Goal: Task Accomplishment & Management: Manage account settings

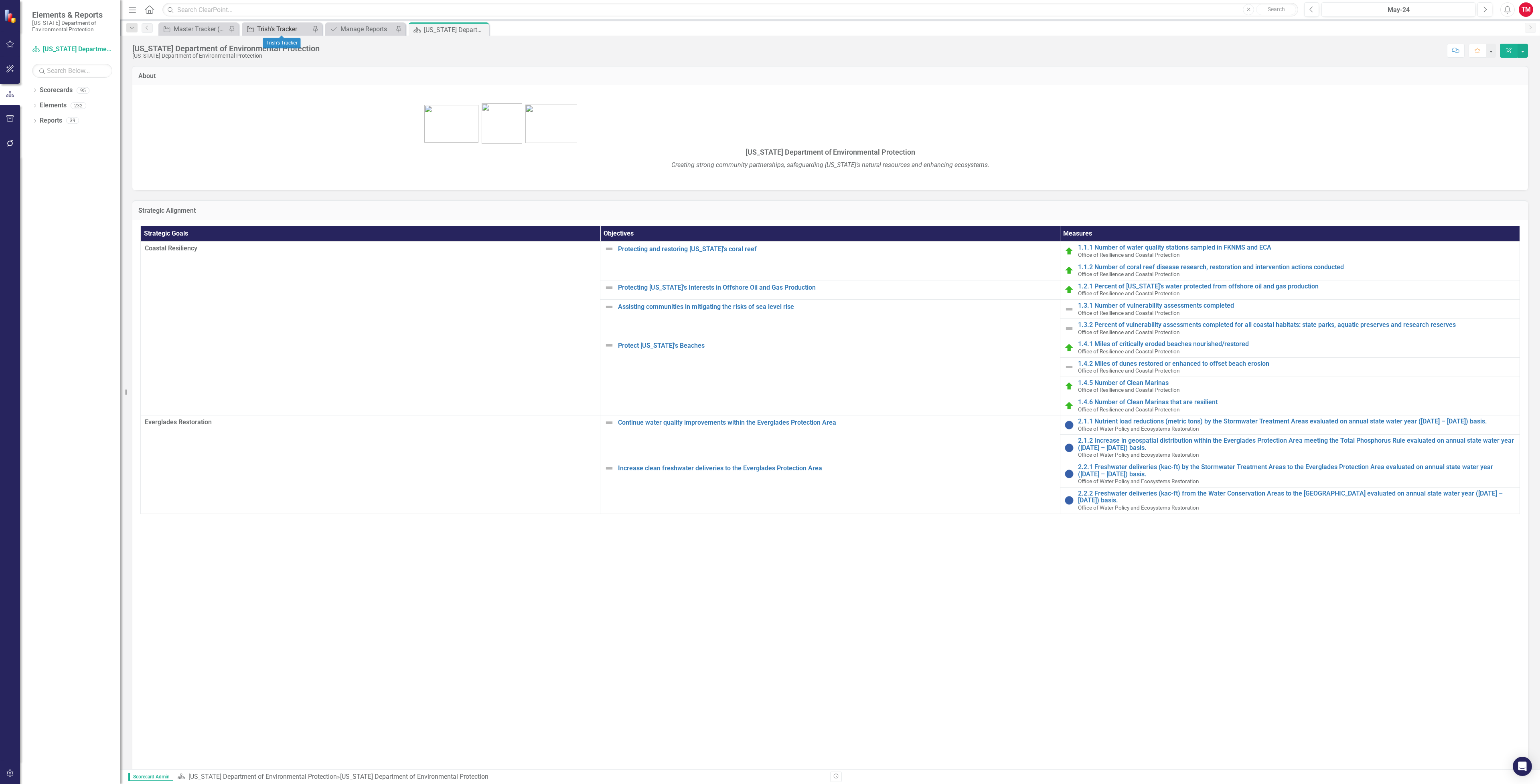
click at [295, 27] on div "Trish's Tracker" at bounding box center [283, 29] width 53 height 10
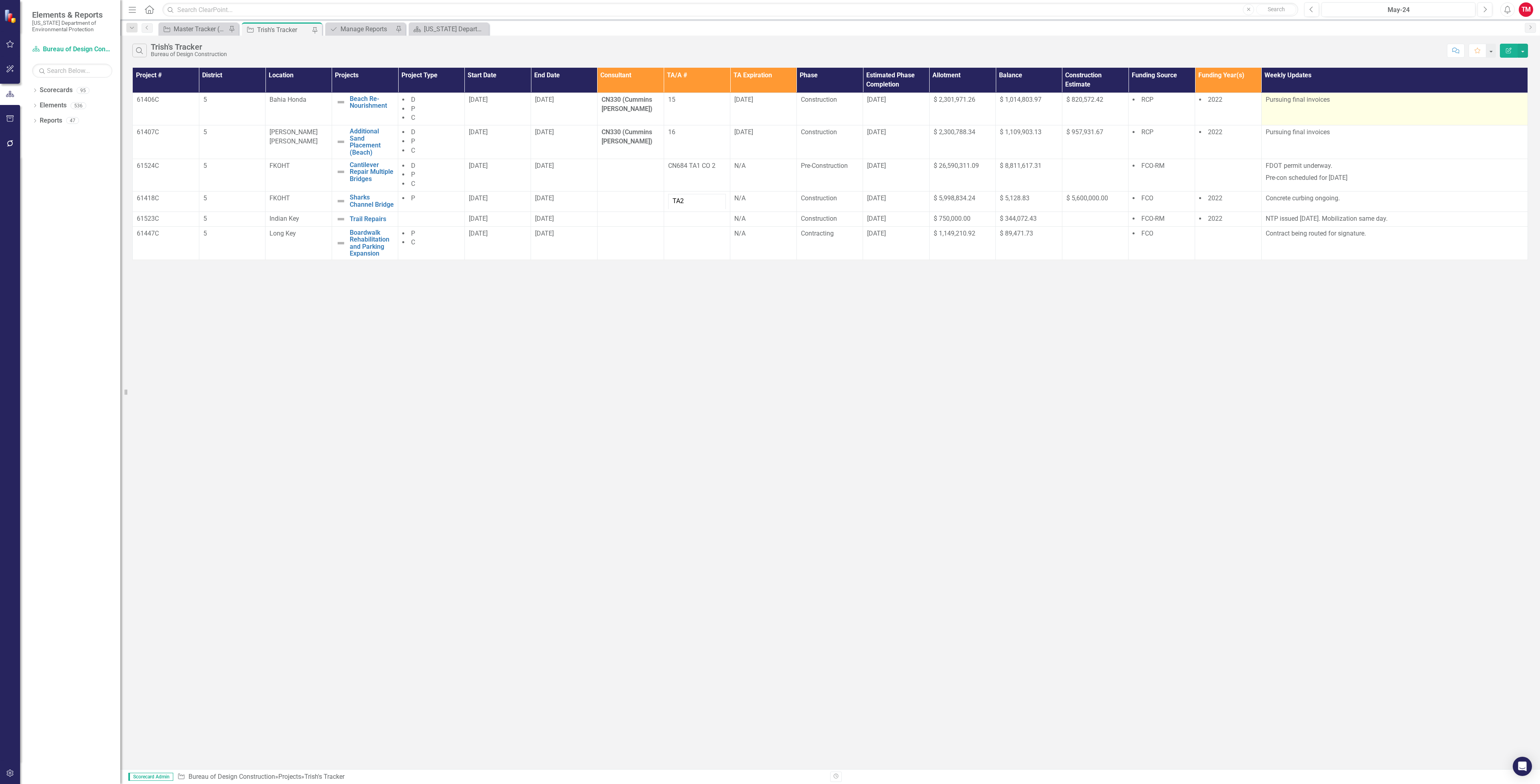
click at [1344, 107] on td "Pursuing final invoices" at bounding box center [1395, 109] width 267 height 33
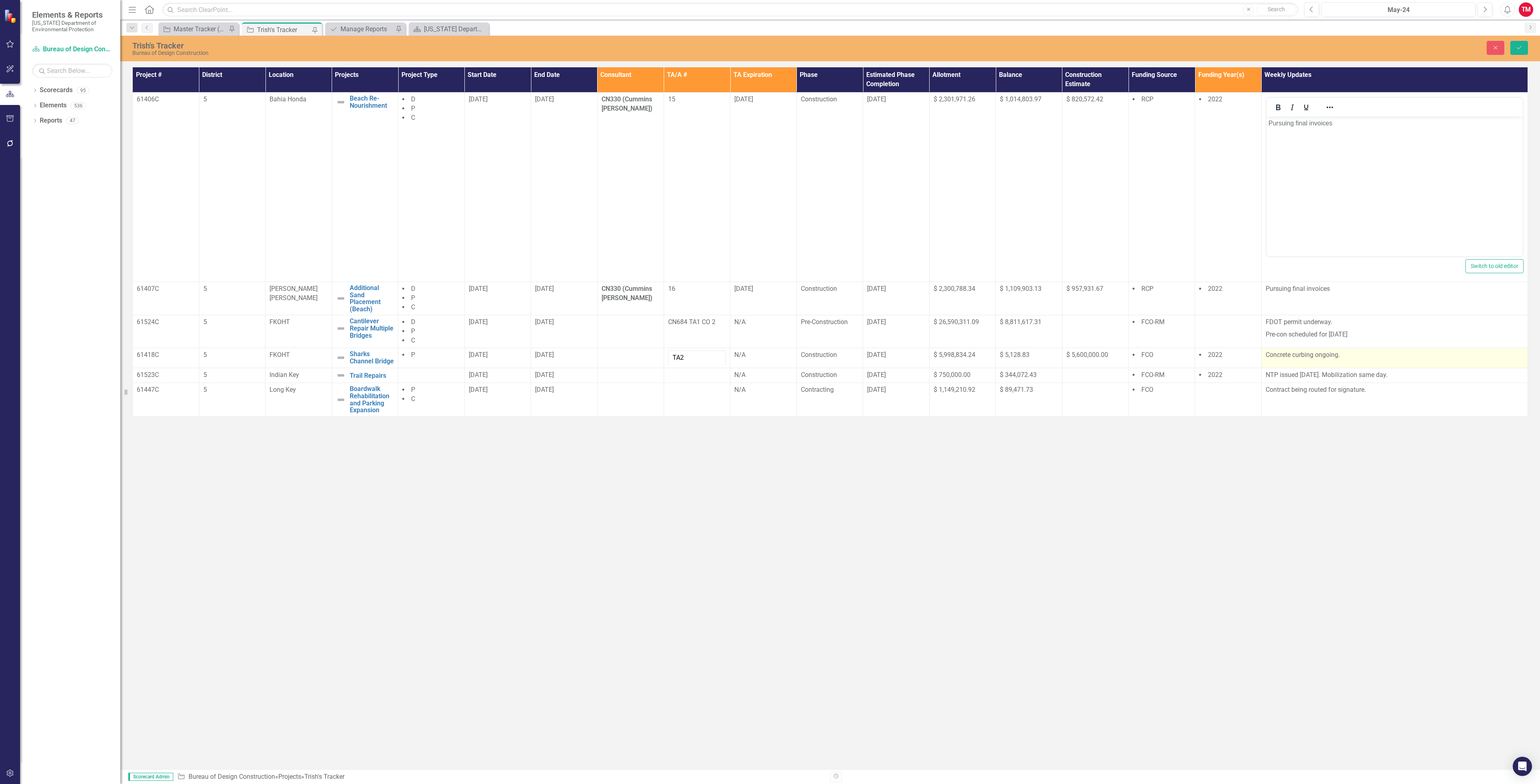
click at [1369, 362] on td "Concrete curbing ongoing." at bounding box center [1395, 358] width 267 height 20
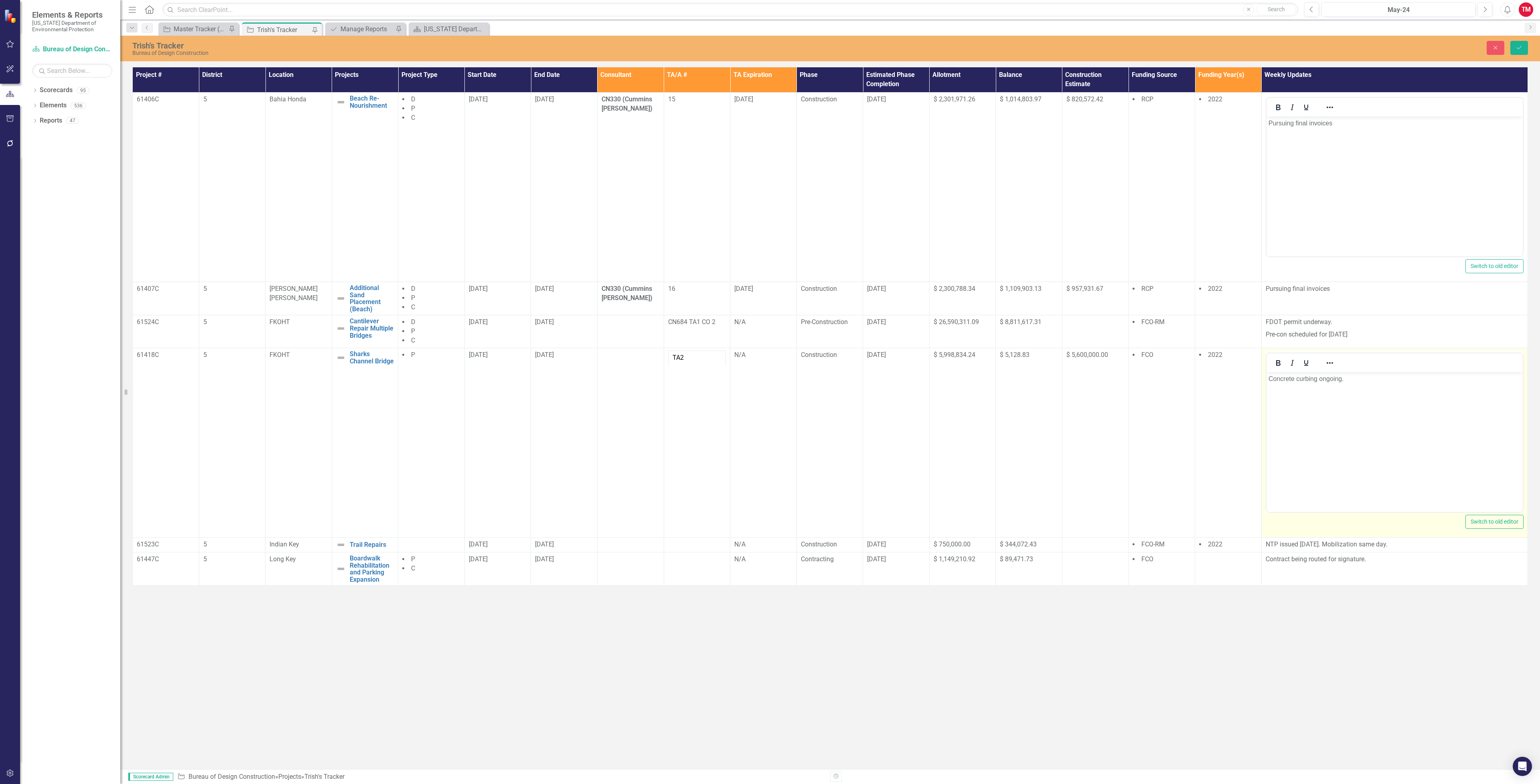
click at [1369, 380] on p "Concrete curbing ongoing." at bounding box center [1394, 378] width 252 height 10
click at [1441, 377] on p "Concrete curbing complete, milling scheduled to begin 9-" at bounding box center [1394, 378] width 252 height 10
click at [1512, 43] on button "Save" at bounding box center [1519, 48] width 17 height 14
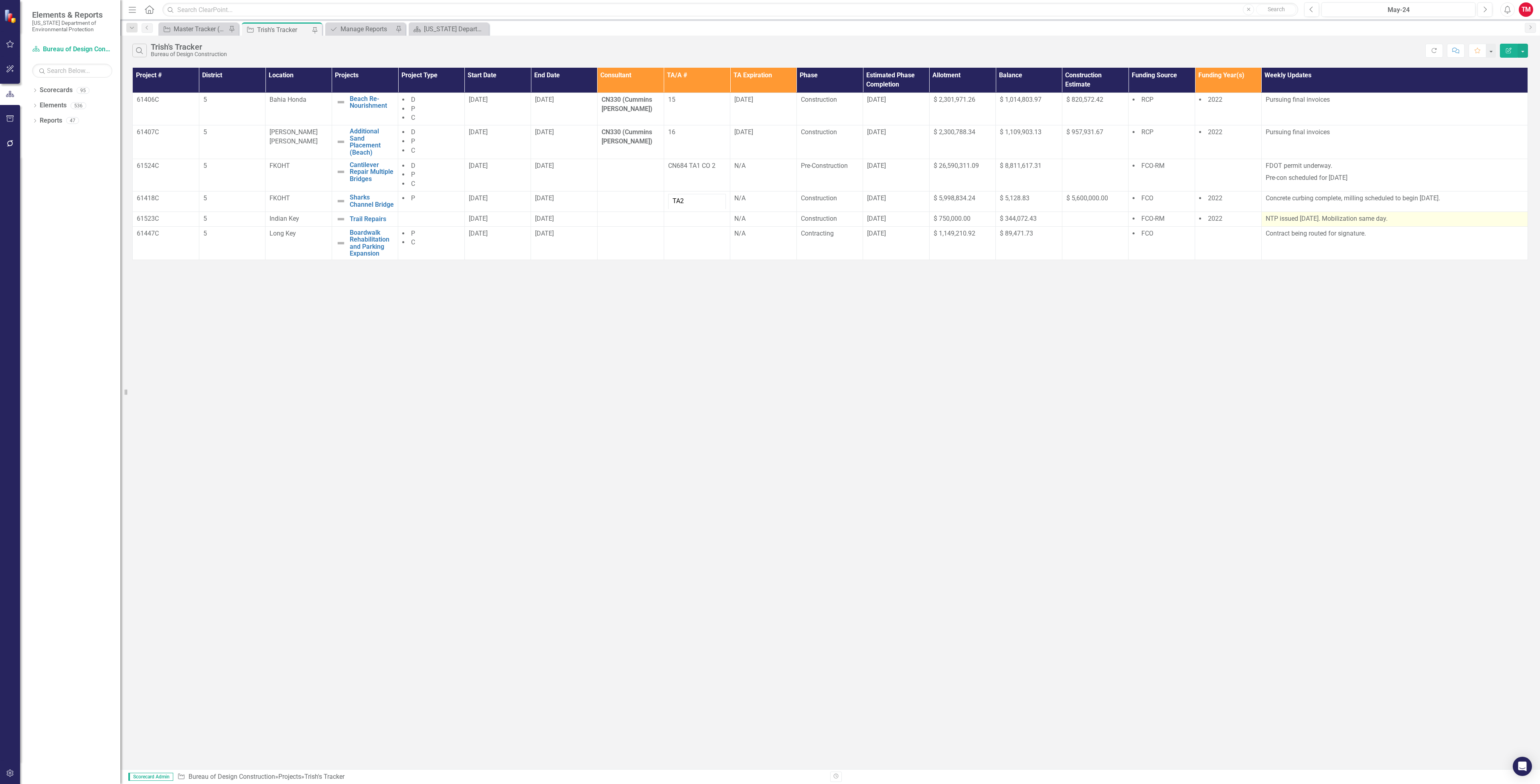
click at [1423, 217] on p "NTP issued [DATE]. Mobilization same day." at bounding box center [1395, 219] width 258 height 9
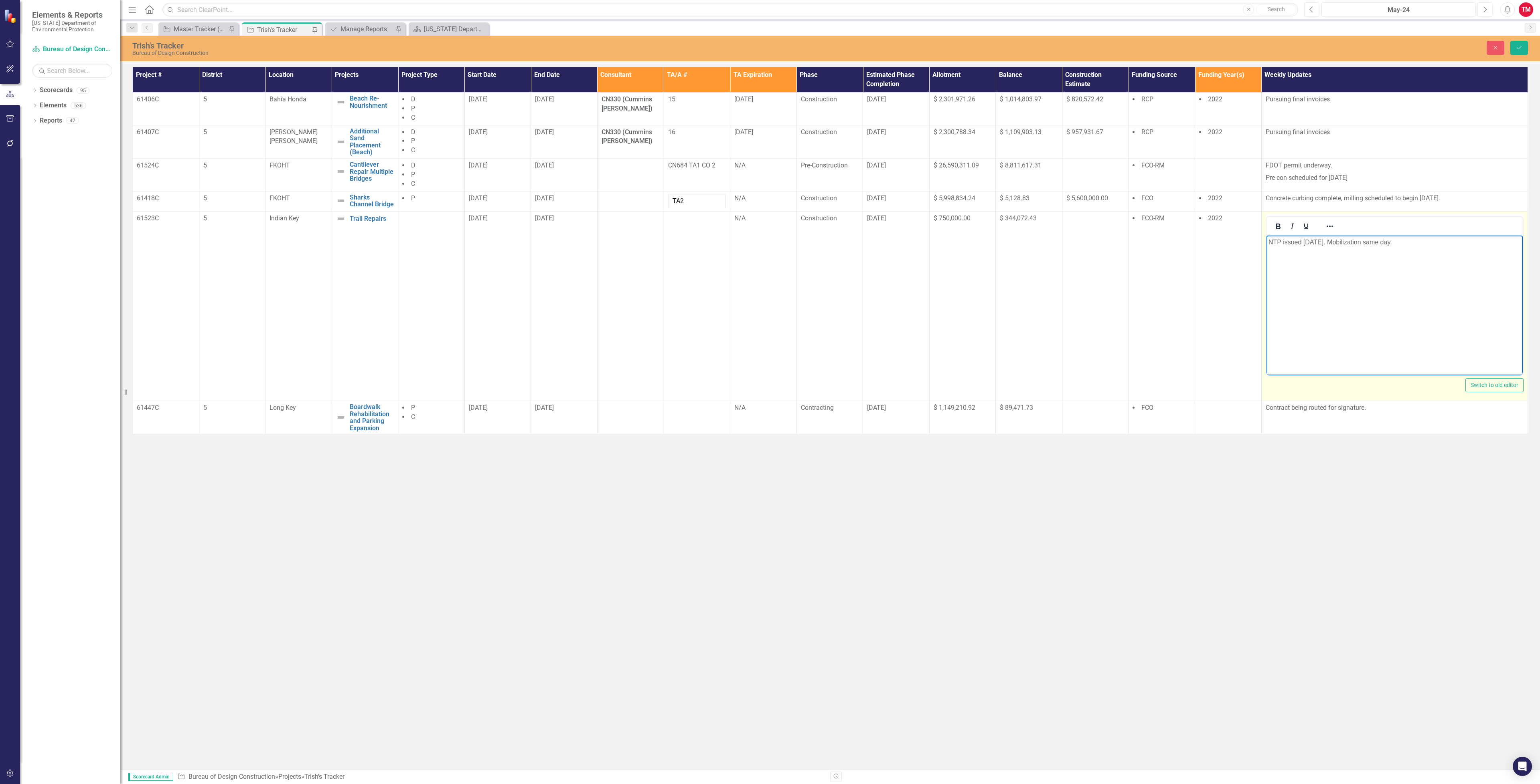
drag, startPoint x: 1409, startPoint y: 244, endPoint x: 1266, endPoint y: 245, distance: 143.0
click at [1266, 245] on body "NTP issued [DATE]. Mobilization same day." at bounding box center [1393, 296] width 256 height 121
click at [1517, 47] on icon "Save" at bounding box center [1519, 47] width 7 height 5
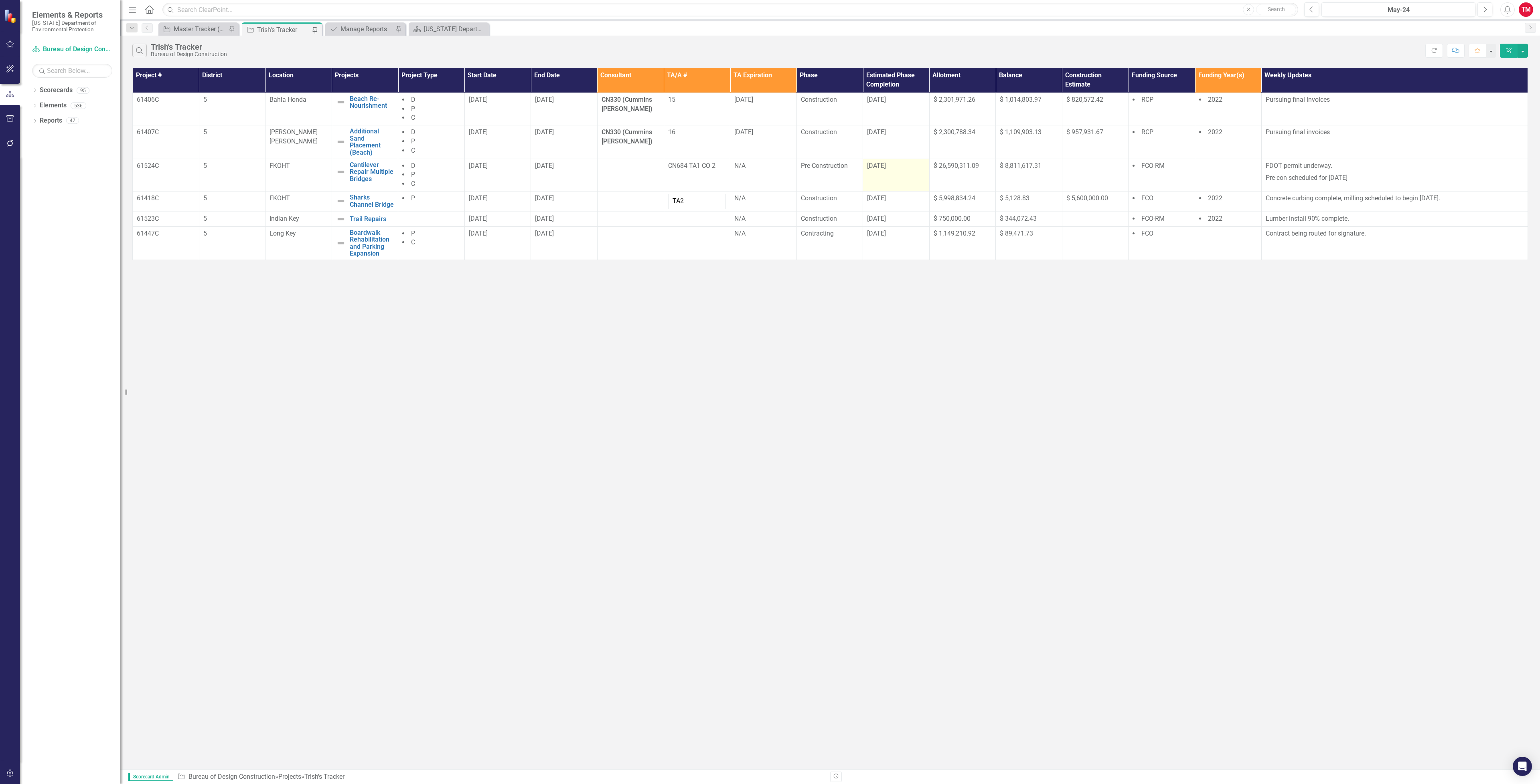
click at [902, 172] on td "[DATE]" at bounding box center [896, 175] width 66 height 33
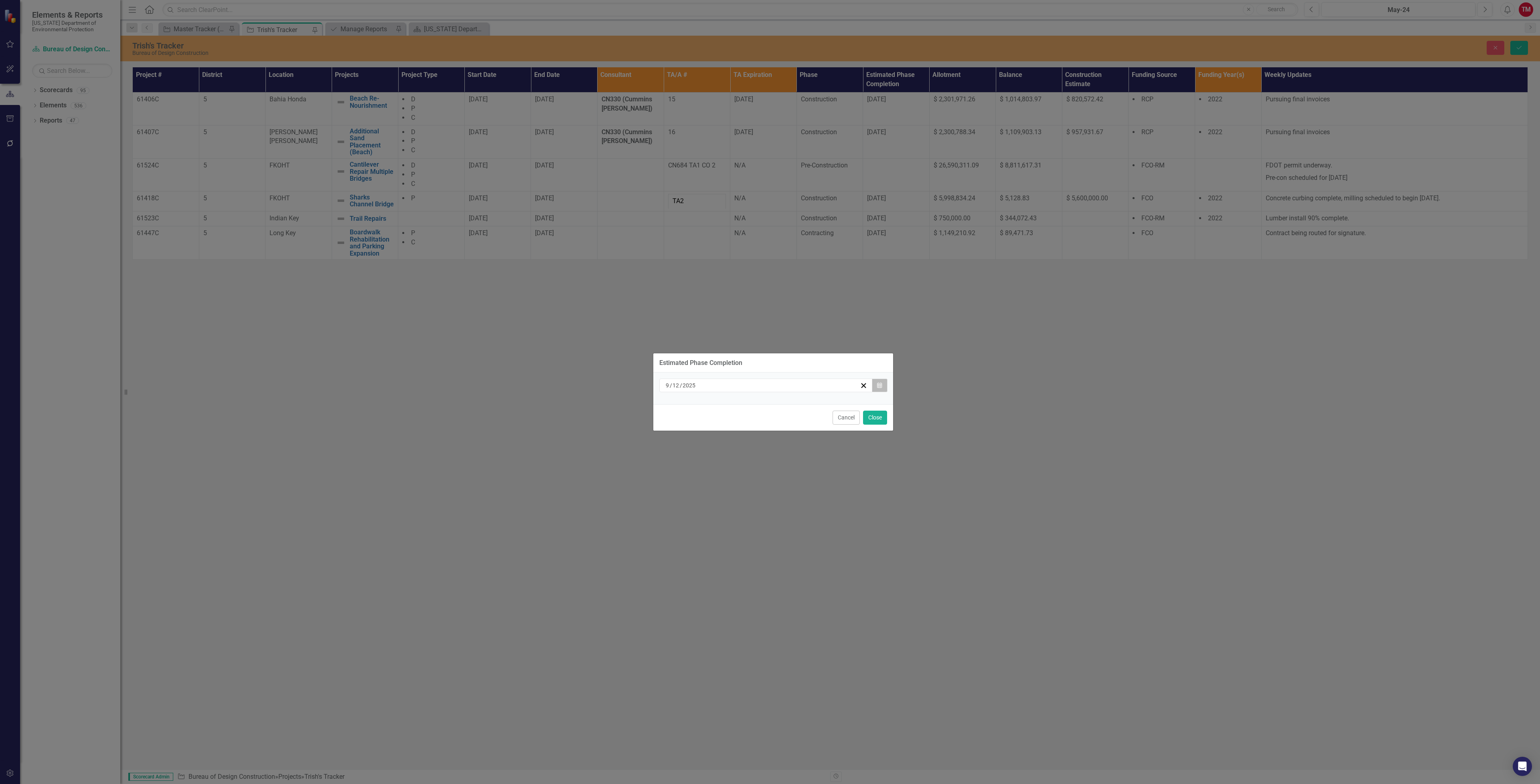
click at [880, 380] on button "Calendar" at bounding box center [879, 385] width 15 height 14
click at [806, 463] on abbr "19" at bounding box center [805, 461] width 7 height 7
click at [863, 421] on button "Close" at bounding box center [875, 418] width 24 height 14
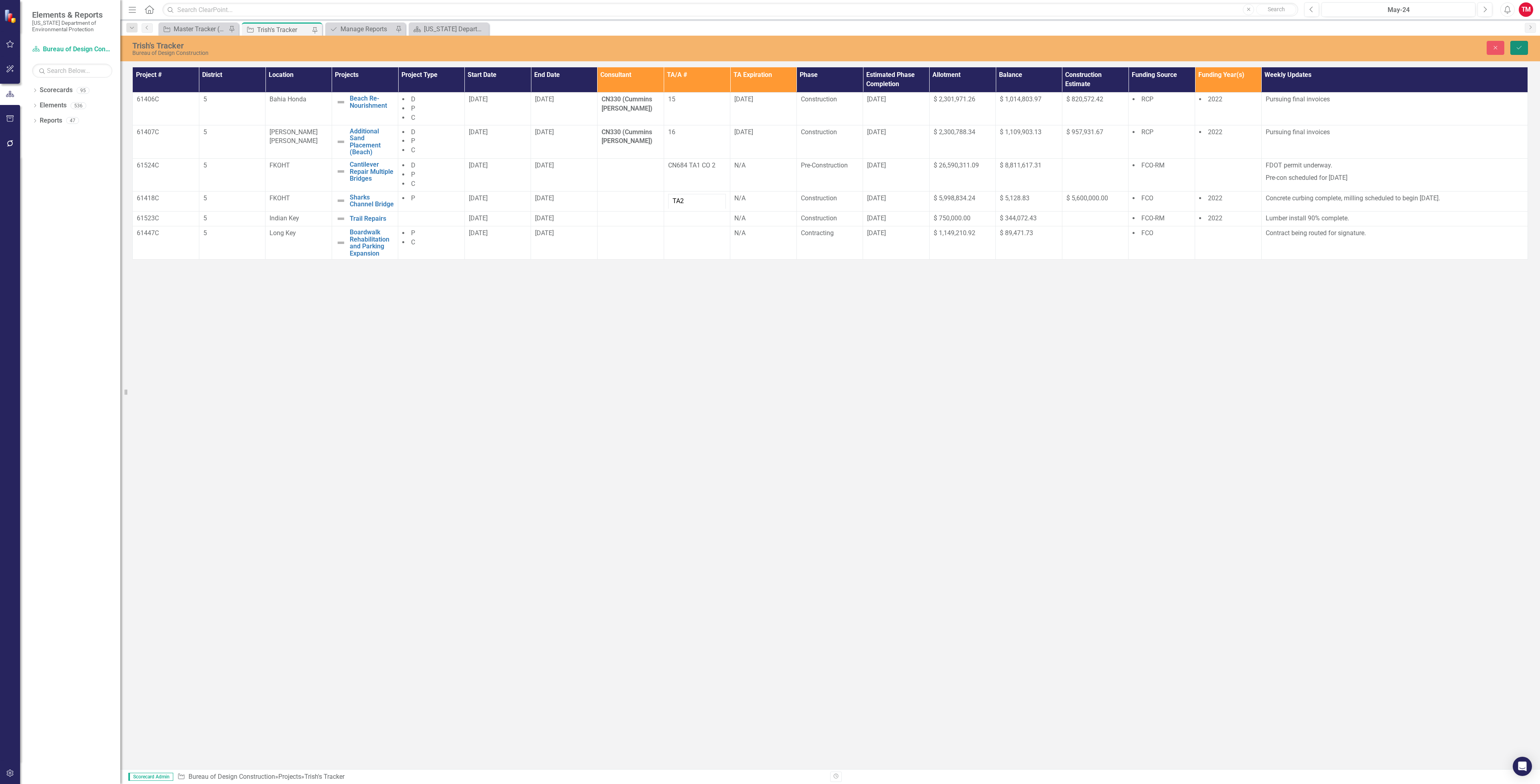
click at [1512, 53] on button "Save" at bounding box center [1519, 48] width 17 height 14
